Goal: Information Seeking & Learning: Learn about a topic

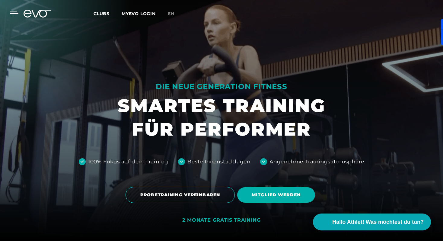
click at [13, 11] on icon at bounding box center [14, 13] width 8 height 5
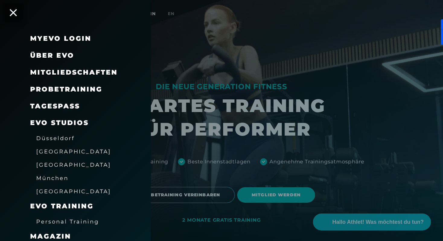
click at [49, 149] on span "[GEOGRAPHIC_DATA]" at bounding box center [73, 151] width 75 height 6
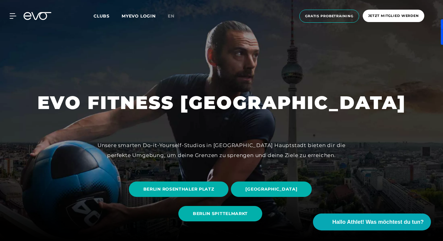
scroll to position [73, 0]
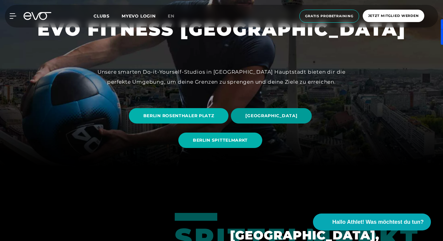
click at [259, 120] on span "[GEOGRAPHIC_DATA]" at bounding box center [271, 115] width 81 height 15
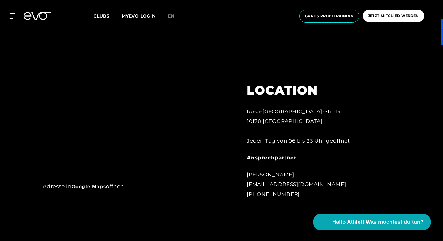
scroll to position [385, 0]
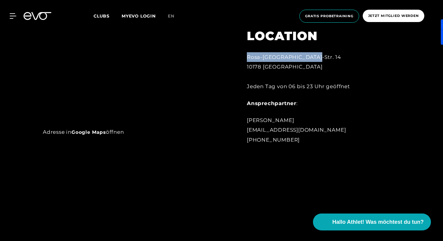
drag, startPoint x: 244, startPoint y: 59, endPoint x: 324, endPoint y: 59, distance: 80.0
click at [324, 59] on div "LOCATION [GEOGRAPHIC_DATA]-[GEOGRAPHIC_DATA]-[GEOGRAPHIC_DATA]. 14 10178 Berlin…" at bounding box center [313, 83] width 150 height 138
copy div "Rosa-[GEOGRAPHIC_DATA]-Str. 14"
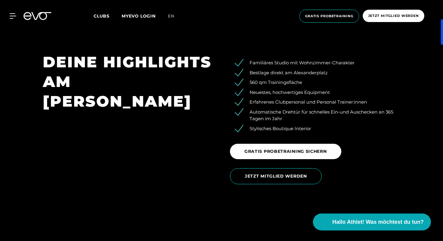
scroll to position [960, 0]
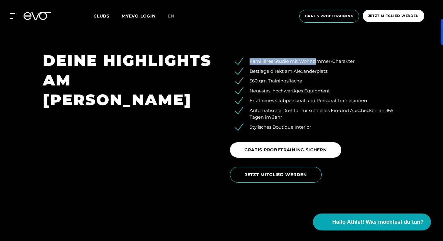
drag, startPoint x: 311, startPoint y: 58, endPoint x: 318, endPoint y: 63, distance: 8.9
click at [318, 63] on div "Familiäres Studio mit Wohnzimmer-Charakter Bestlage direkt am Alexanderplatz 56…" at bounding box center [315, 119] width 187 height 136
click at [321, 66] on ul "Familiäres Studio mit Wohnzimmer-Charakter Bestlage direkt am Alexanderplatz 56…" at bounding box center [315, 94] width 170 height 72
drag, startPoint x: 307, startPoint y: 74, endPoint x: 318, endPoint y: 74, distance: 11.2
click at [317, 74] on li "Bestlage direkt am Alexanderplatz" at bounding box center [319, 71] width 161 height 7
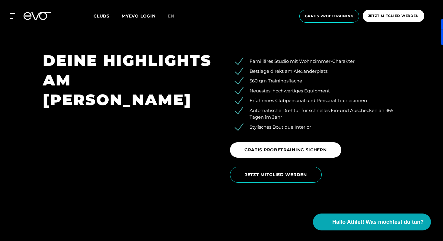
click at [298, 76] on ul "Familiäres Studio mit Wohnzimmer-Charakter Bestlage direkt am Alexanderplatz 56…" at bounding box center [315, 94] width 170 height 72
click at [291, 81] on li "560 qm Trainingsfläche" at bounding box center [319, 81] width 161 height 7
drag, startPoint x: 287, startPoint y: 101, endPoint x: 278, endPoint y: 101, distance: 8.8
click at [282, 101] on li "Erfahrenes Clubpersonal und Personal Trainer:innen" at bounding box center [319, 100] width 161 height 7
drag, startPoint x: 319, startPoint y: 100, endPoint x: 369, endPoint y: 100, distance: 50.1
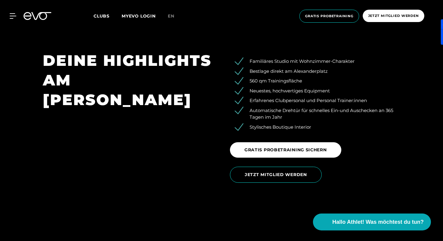
click at [365, 100] on li "Erfahrenes Clubpersonal und Personal Trainer:innen" at bounding box center [319, 100] width 161 height 7
drag, startPoint x: 364, startPoint y: 101, endPoint x: 331, endPoint y: 101, distance: 33.2
click at [332, 101] on li "Erfahrenes Clubpersonal und Personal Trainer:innen" at bounding box center [319, 100] width 161 height 7
drag, startPoint x: 330, startPoint y: 101, endPoint x: 319, endPoint y: 101, distance: 10.3
click at [320, 101] on li "Erfahrenes Clubpersonal und Personal Trainer:innen" at bounding box center [319, 100] width 161 height 7
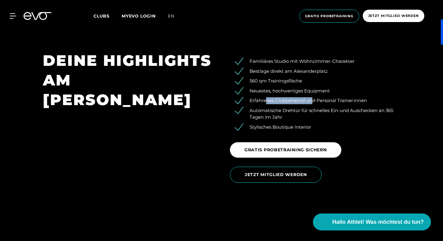
drag, startPoint x: 310, startPoint y: 101, endPoint x: 263, endPoint y: 101, distance: 46.8
click at [264, 101] on li "Erfahrenes Clubpersonal und Personal Trainer:innen" at bounding box center [319, 100] width 161 height 7
click at [263, 101] on li "Erfahrenes Clubpersonal und Personal Trainer:innen" at bounding box center [319, 100] width 161 height 7
drag, startPoint x: 267, startPoint y: 114, endPoint x: 308, endPoint y: 114, distance: 41.1
click at [308, 114] on li "Automatische Drehtür für schnelles Ein-und Auschecken an 365 Tagen im Jahr" at bounding box center [319, 114] width 161 height 14
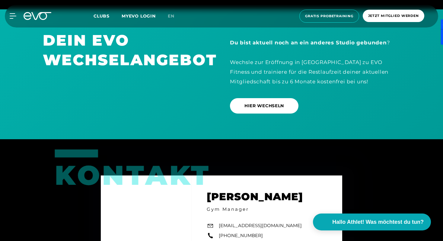
scroll to position [1752, 0]
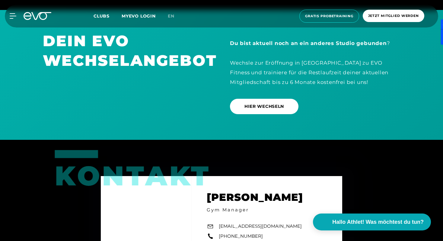
drag, startPoint x: 282, startPoint y: 63, endPoint x: 267, endPoint y: 63, distance: 14.2
click at [273, 63] on div "Du bist aktuell noch an ein anderes Studio gebunden ? Wechsle zur Eröffnung in …" at bounding box center [315, 62] width 170 height 49
click at [264, 63] on div "Du bist aktuell noch an ein anderes Studio gebunden ? Wechsle zur Eröffnung in …" at bounding box center [315, 62] width 170 height 49
drag, startPoint x: 253, startPoint y: 66, endPoint x: 279, endPoint y: 66, distance: 25.7
click at [260, 66] on div "Du bist aktuell noch an ein anderes Studio gebunden ? Wechsle zur Eröffnung in …" at bounding box center [315, 62] width 170 height 49
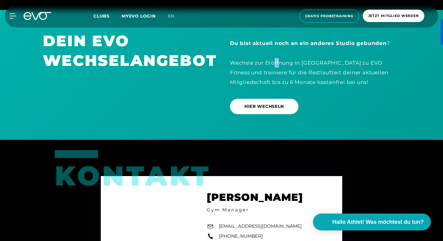
drag, startPoint x: 279, startPoint y: 66, endPoint x: 269, endPoint y: 66, distance: 9.7
click at [275, 66] on div "Du bist aktuell noch an ein anderes Studio gebunden ? Wechsle zur Eröffnung in …" at bounding box center [315, 62] width 170 height 49
drag, startPoint x: 228, startPoint y: 69, endPoint x: 216, endPoint y: 69, distance: 12.4
click at [222, 69] on div "Du bist aktuell noch an ein anderes Studio gebunden ? Wechsle zur Eröffnung in …" at bounding box center [315, 75] width 187 height 88
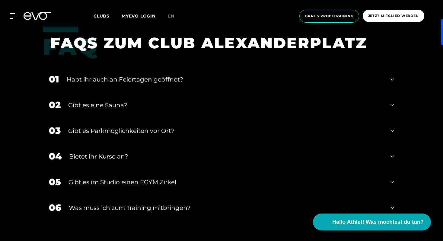
scroll to position [2110, 0]
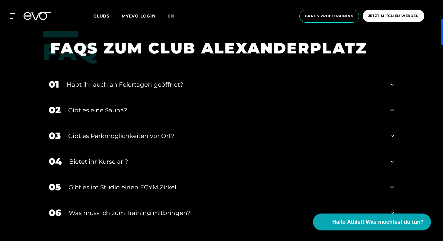
click at [183, 114] on div "Gibt es eine Sauna?" at bounding box center [225, 110] width 315 height 9
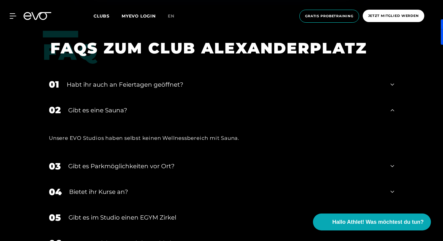
click at [182, 109] on div "Gibt es eine Sauna?" at bounding box center [225, 110] width 315 height 9
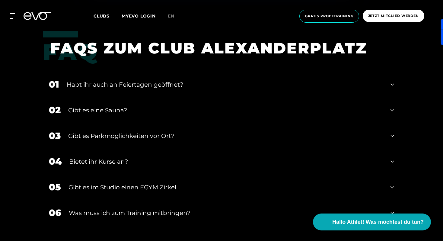
click at [191, 71] on div "FAQ FAQS ZUM CLUB ALEXANDERPLATZ" at bounding box center [221, 51] width 357 height 41
click at [191, 86] on div "Habt ihr auch an Feiertagen geöffnet?" at bounding box center [225, 84] width 316 height 9
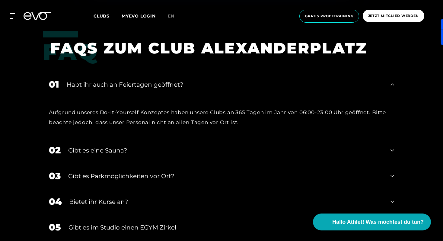
click at [192, 86] on div "Habt ihr auch an Feiertagen geöffnet?" at bounding box center [225, 84] width 316 height 9
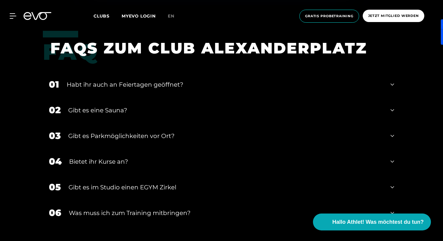
click at [165, 137] on div "Gibt es Parkmöglichkeiten vor Ort?" at bounding box center [225, 135] width 315 height 9
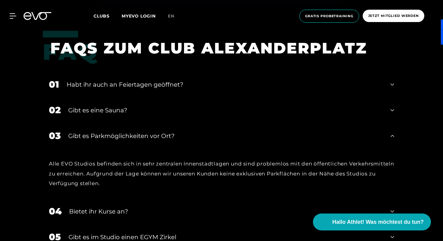
click at [165, 137] on div "Gibt es Parkmöglichkeiten vor Ort?" at bounding box center [225, 135] width 315 height 9
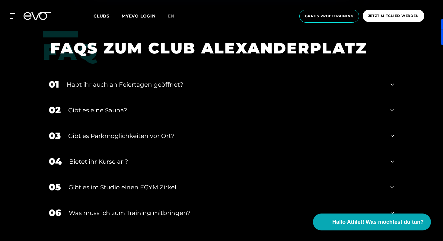
click at [160, 160] on div "Bietet ihr Kurse an?" at bounding box center [226, 161] width 314 height 9
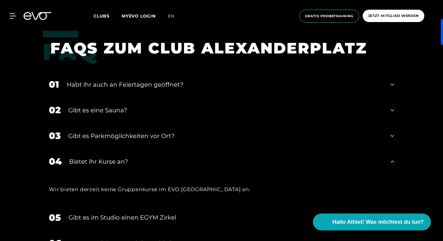
click at [160, 160] on div "Bietet ihr Kurse an?" at bounding box center [226, 161] width 314 height 9
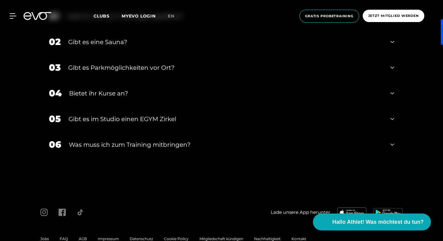
scroll to position [2194, 0]
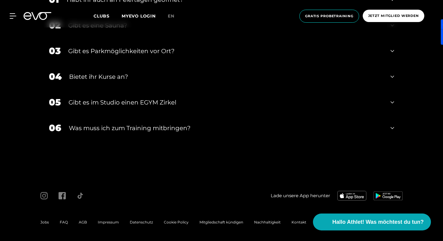
click at [179, 98] on div "Gibt es im Studio einen EGYM Zirkel" at bounding box center [226, 102] width 315 height 9
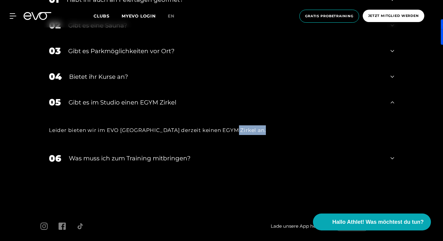
drag, startPoint x: 225, startPoint y: 132, endPoint x: 257, endPoint y: 131, distance: 32.3
click at [257, 131] on div "Leider bieten wir im EVO [GEOGRAPHIC_DATA] derzeit keinen EGYM Zirkel an." at bounding box center [221, 130] width 345 height 10
copy div "EGYM Zirkel"
click at [174, 161] on div "Was muss ich zum Training mitbringen?" at bounding box center [226, 158] width 314 height 9
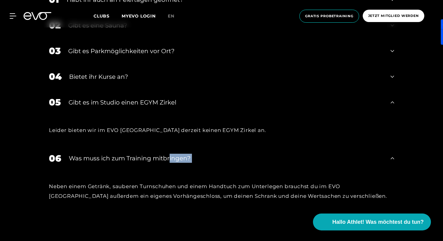
drag, startPoint x: 169, startPoint y: 159, endPoint x: 161, endPoint y: 179, distance: 21.9
click at [161, 179] on div "06 Was muss ich zum Training mitbringen? Neben einem Getränk, sauberen Turnschu…" at bounding box center [221, 178] width 357 height 66
click at [169, 155] on div "Was muss ich zum Training mitbringen?" at bounding box center [226, 158] width 314 height 9
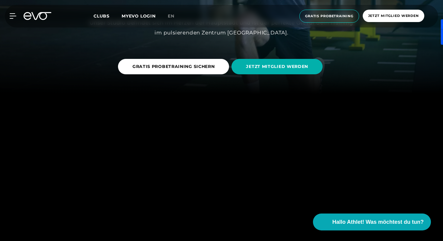
scroll to position [0, 0]
